Goal: Transaction & Acquisition: Purchase product/service

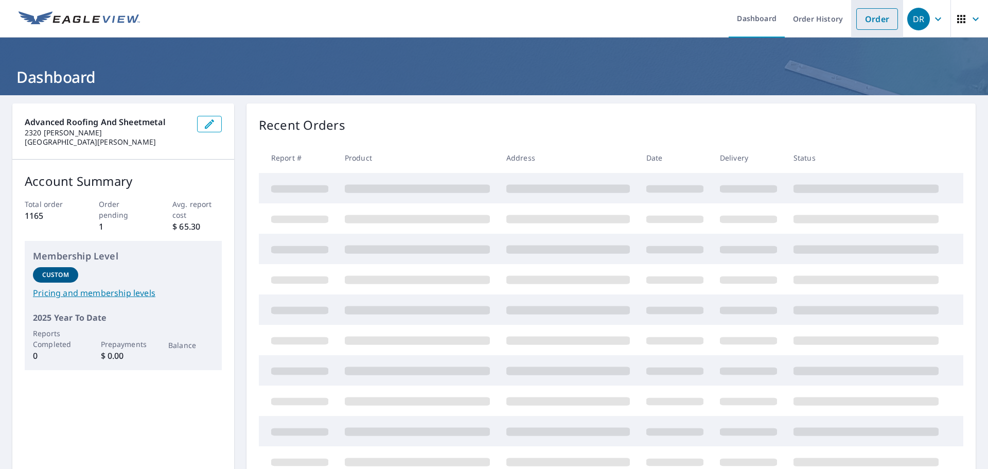
click at [871, 19] on link "Order" at bounding box center [877, 19] width 42 height 22
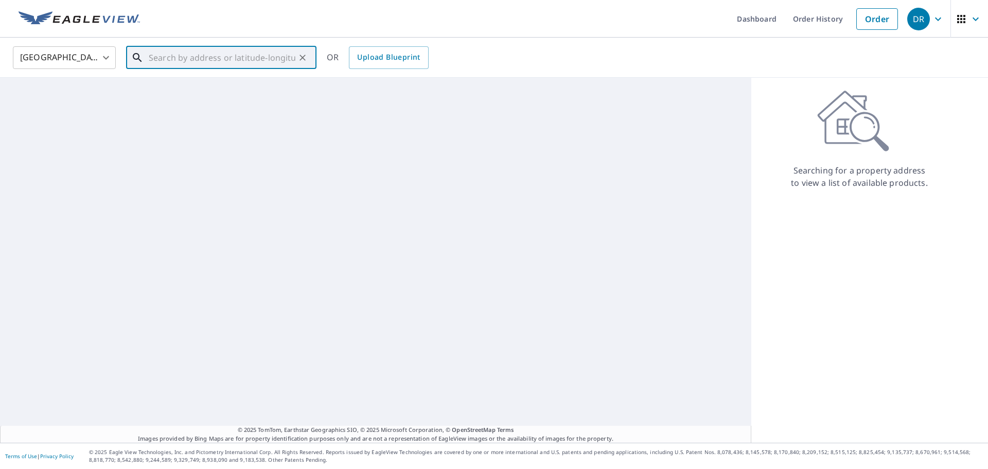
click at [190, 50] on input "text" at bounding box center [222, 57] width 147 height 29
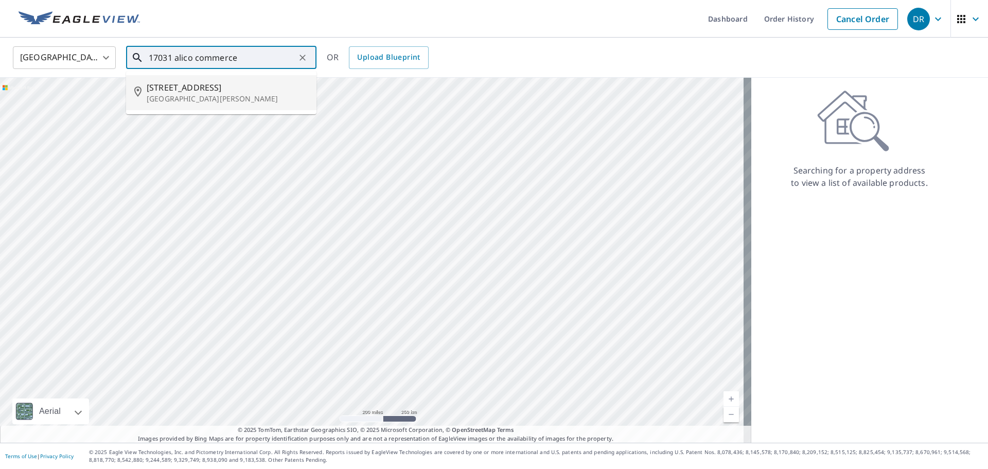
click at [173, 92] on span "[STREET_ADDRESS]" at bounding box center [228, 87] width 162 height 12
type input "[STREET_ADDRESS][PERSON_NAME]"
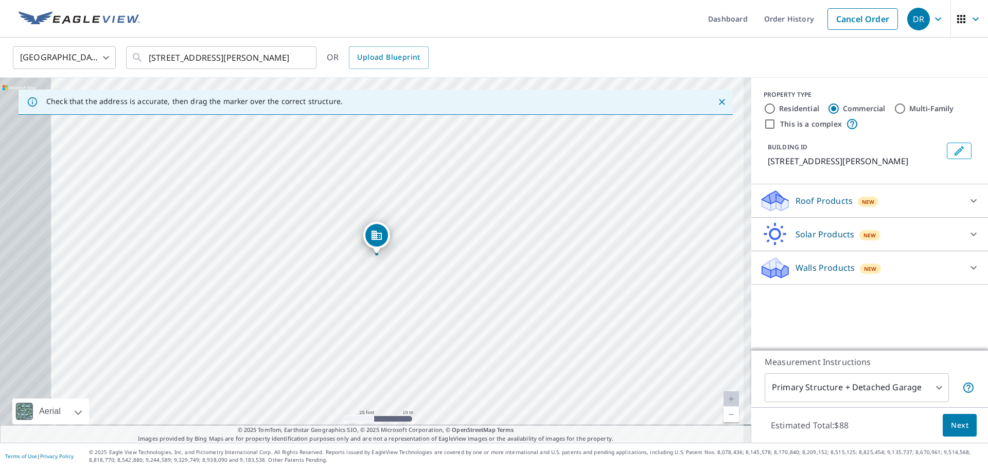
drag, startPoint x: 266, startPoint y: 234, endPoint x: 494, endPoint y: 202, distance: 230.2
click at [494, 202] on div "[STREET_ADDRESS][PERSON_NAME]" at bounding box center [375, 260] width 751 height 365
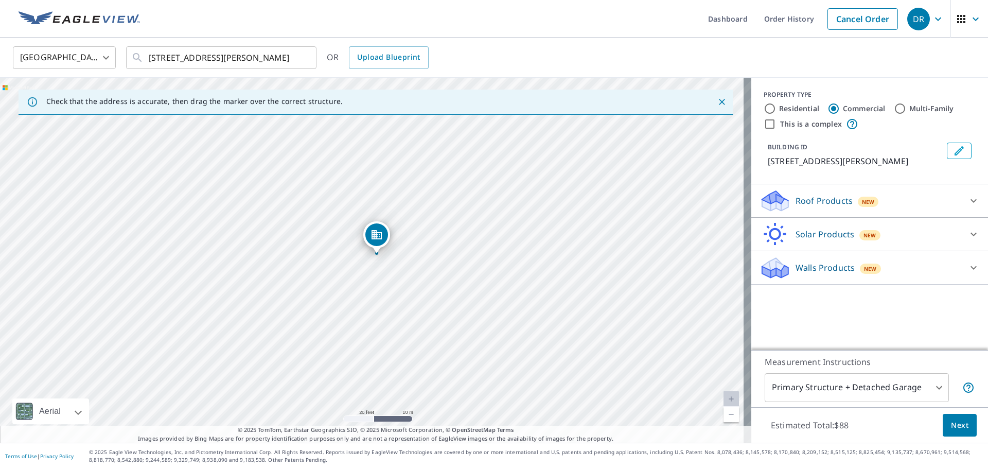
click at [815, 207] on p "Roof Products" at bounding box center [824, 201] width 57 height 12
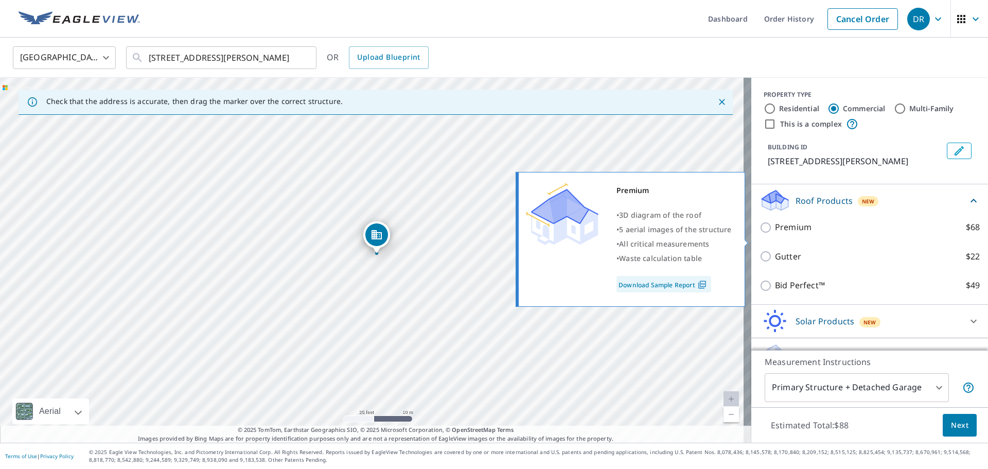
click at [779, 234] on p "Premium" at bounding box center [793, 227] width 37 height 13
click at [775, 234] on input "Premium $68" at bounding box center [767, 227] width 15 height 12
checkbox input "true"
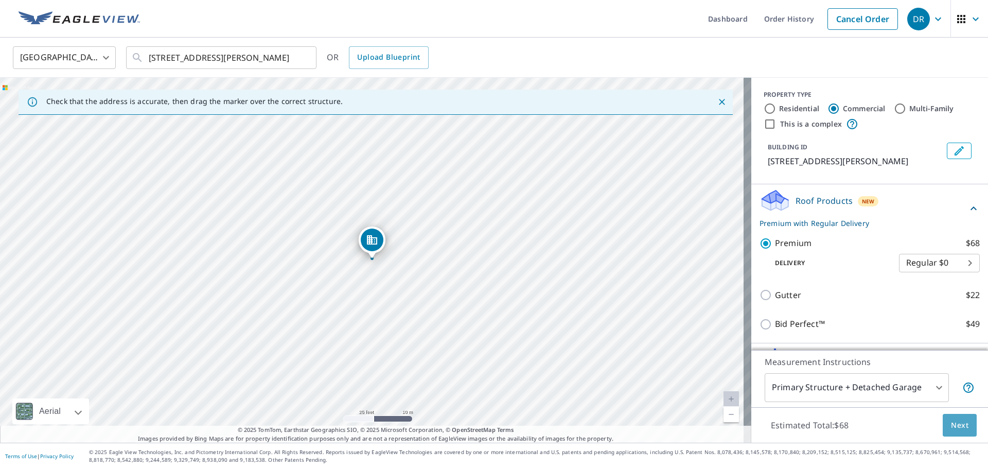
click at [951, 426] on span "Next" at bounding box center [959, 425] width 17 height 13
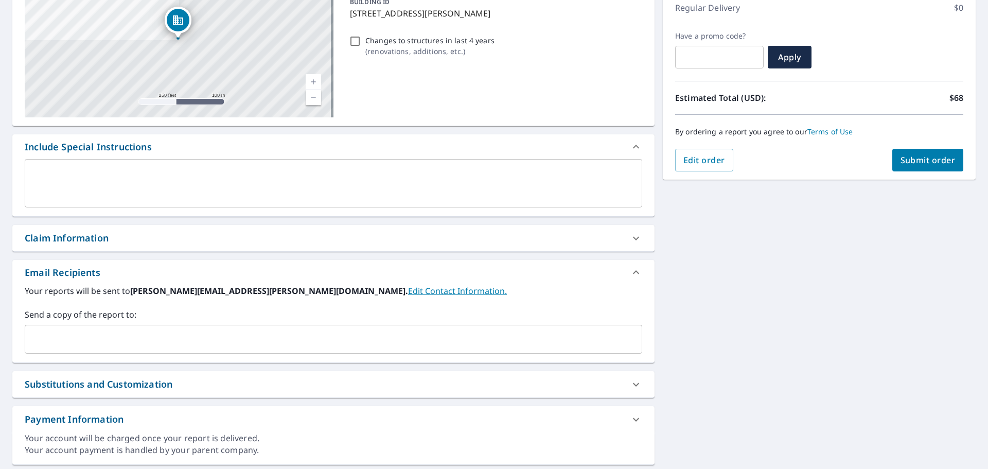
scroll to position [154, 0]
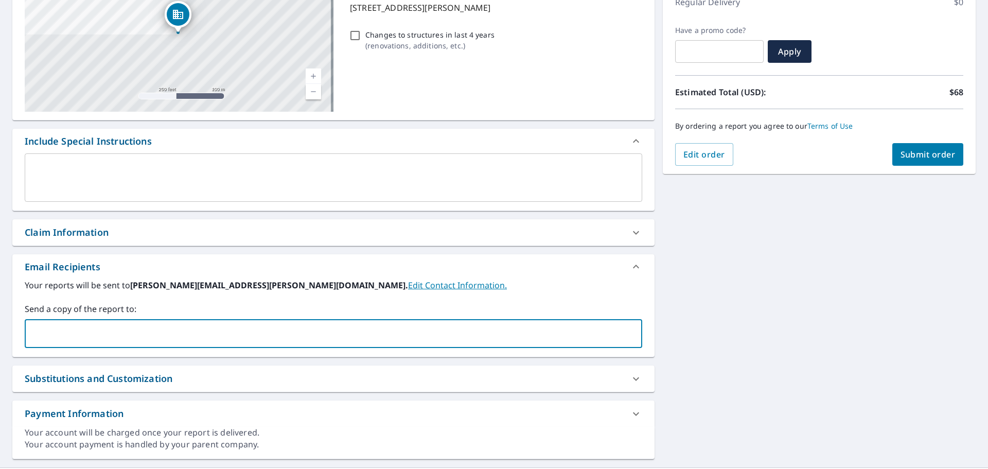
click at [137, 335] on input "text" at bounding box center [325, 334] width 593 height 20
type input "[EMAIL_ADDRESS][DOMAIN_NAME]"
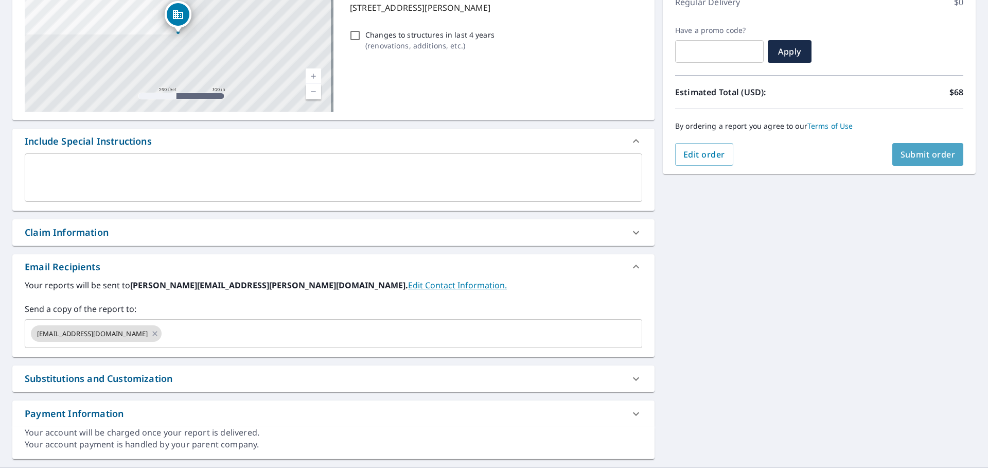
click at [909, 161] on button "Submit order" at bounding box center [928, 154] width 72 height 23
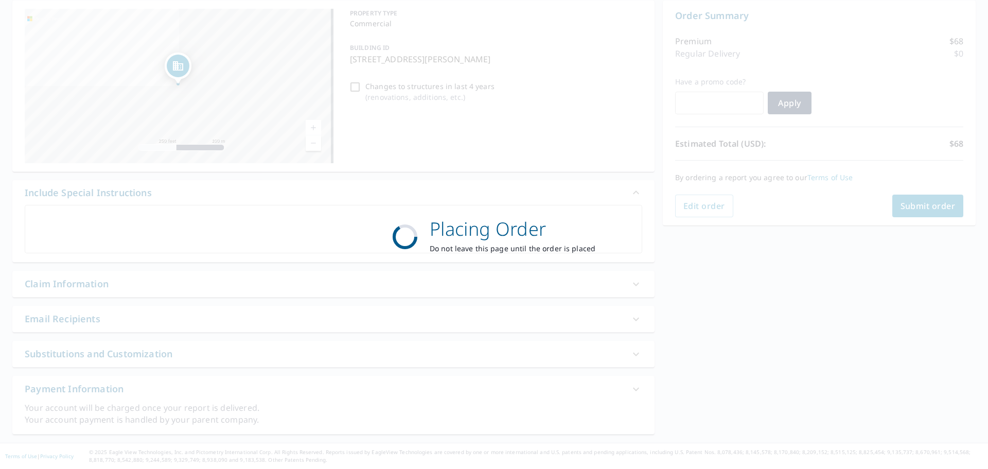
scroll to position [103, 0]
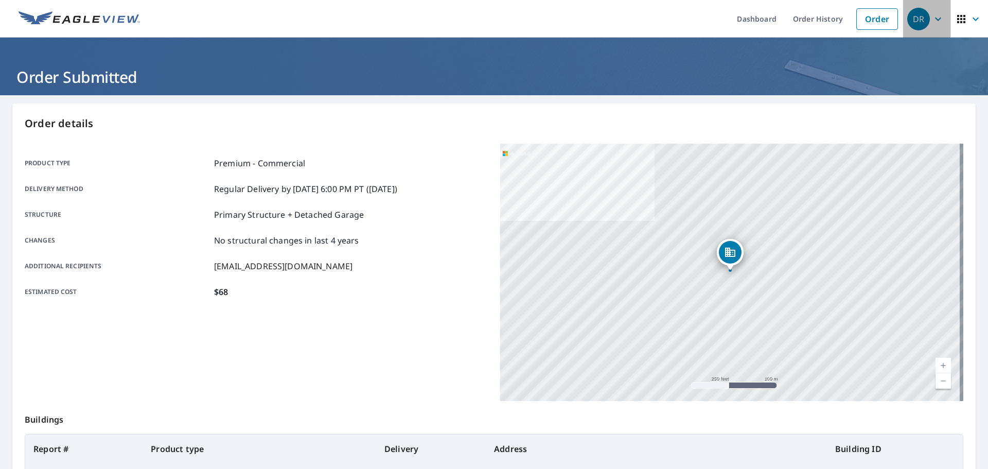
click at [932, 17] on icon "button" at bounding box center [938, 19] width 12 height 12
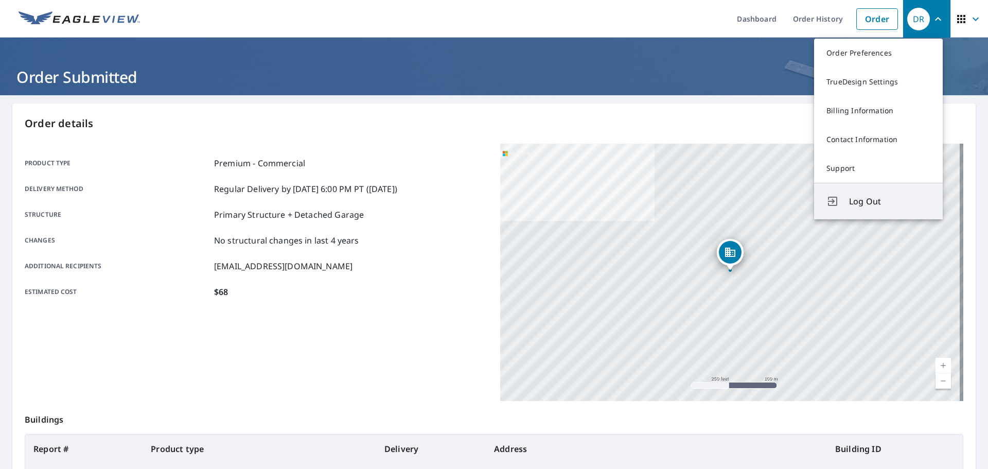
click at [860, 205] on span "Log Out" at bounding box center [889, 201] width 81 height 12
